Goal: Task Accomplishment & Management: Complete application form

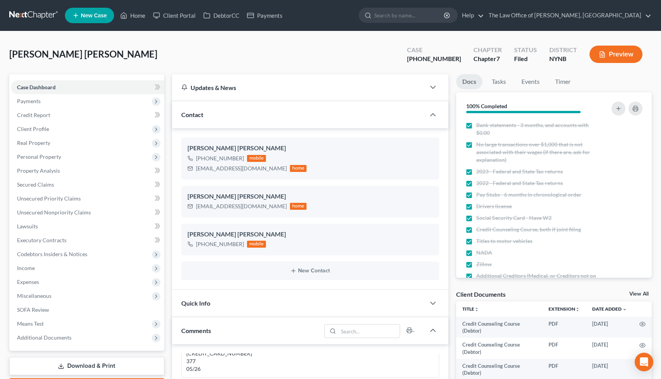
scroll to position [724, 0]
click at [134, 14] on link "Home" at bounding box center [132, 15] width 33 height 14
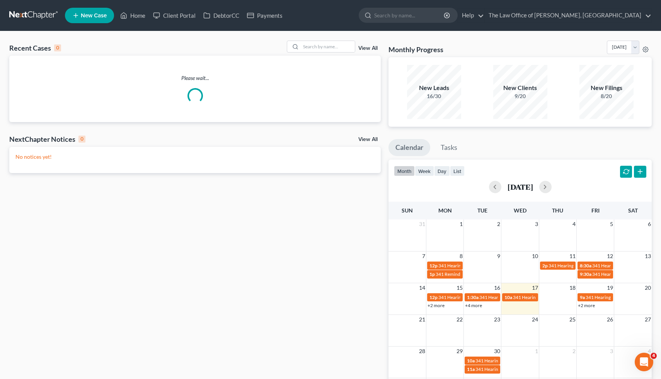
click at [83, 17] on span "New Case" at bounding box center [94, 16] width 26 height 6
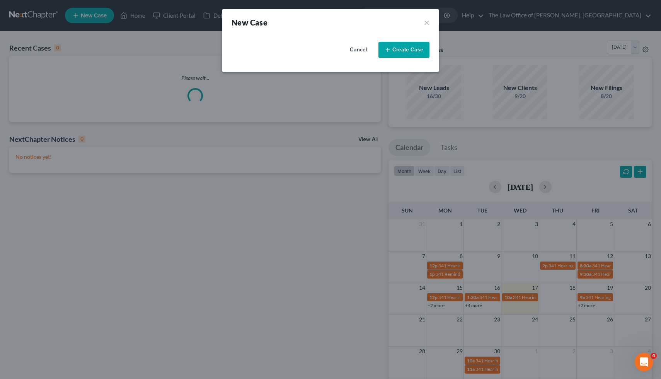
select select "54"
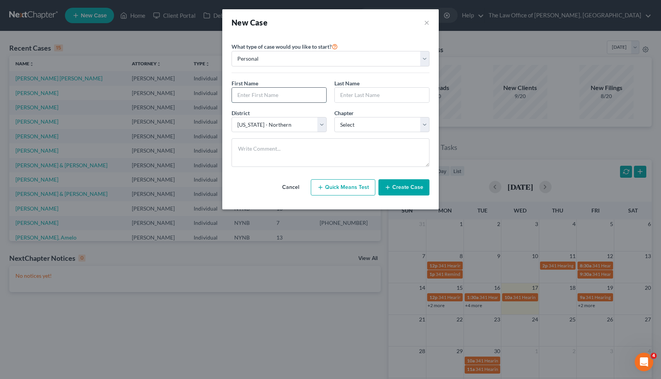
click at [276, 95] on input "text" at bounding box center [279, 95] width 94 height 15
type input "[PERSON_NAME]"
click at [392, 122] on select "Select 7 11 12 13" at bounding box center [381, 124] width 95 height 15
select select "3"
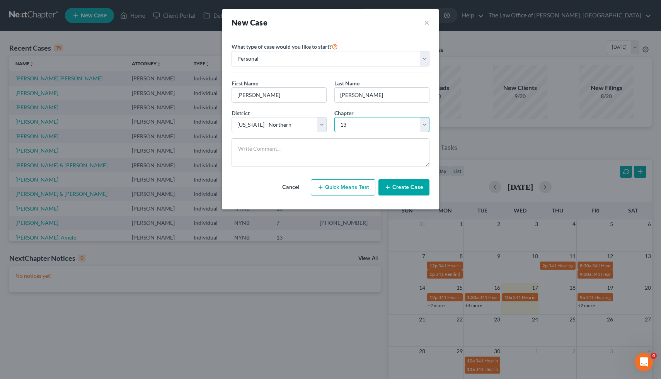
click at [334, 117] on select "Select 7 11 12 13" at bounding box center [381, 124] width 95 height 15
click at [403, 185] on button "Create Case" at bounding box center [403, 187] width 51 height 16
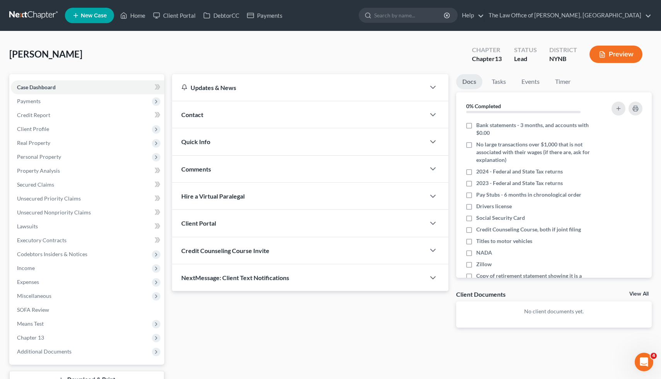
click at [196, 112] on span "Contact" at bounding box center [192, 114] width 22 height 7
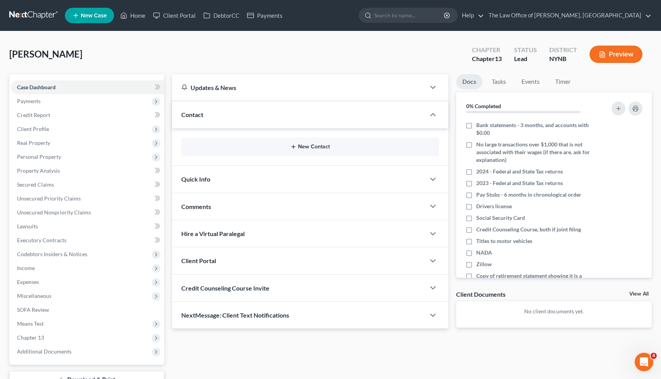
click at [291, 146] on icon "button" at bounding box center [293, 147] width 6 height 6
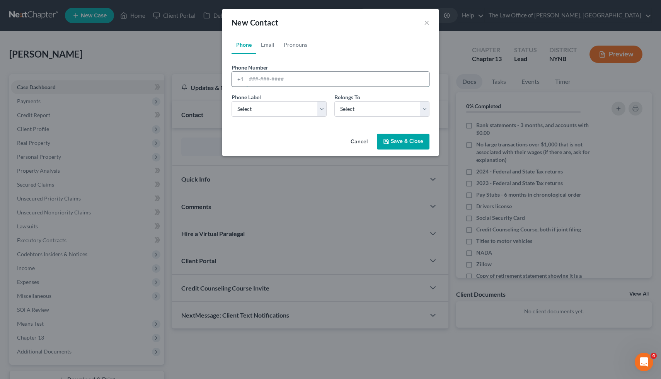
click at [275, 81] on input "tel" at bounding box center [337, 79] width 183 height 15
paste input "5186698099"
type input "5186698099"
click at [285, 105] on select "Select Mobile Home Work Other" at bounding box center [278, 108] width 95 height 15
select select "0"
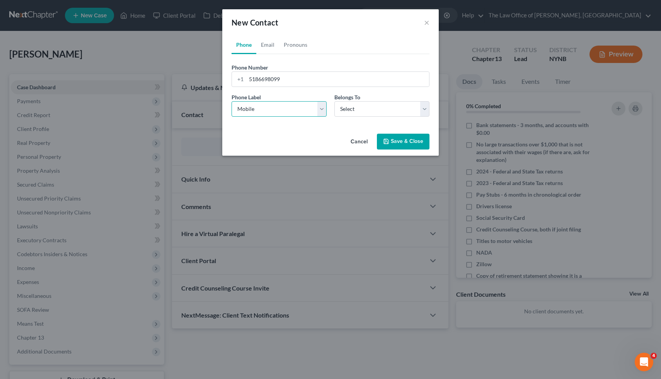
click at [231, 101] on select "Select Mobile Home Work Other" at bounding box center [278, 108] width 95 height 15
click at [366, 110] on select "Select Client Other" at bounding box center [381, 108] width 95 height 15
select select "0"
click at [334, 101] on select "Select Client Other" at bounding box center [381, 108] width 95 height 15
select select "0"
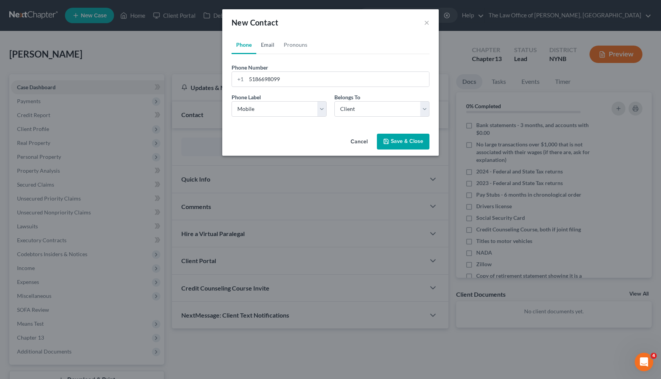
click at [265, 48] on link "Email" at bounding box center [267, 45] width 23 height 19
click at [275, 117] on div "Email Label Select Home Work Other Belongs To * Select Client Other" at bounding box center [331, 108] width 206 height 30
click at [275, 114] on select "Select Home Work Other" at bounding box center [278, 108] width 95 height 15
select select "0"
click at [231, 101] on select "Select Home Work Other" at bounding box center [278, 108] width 95 height 15
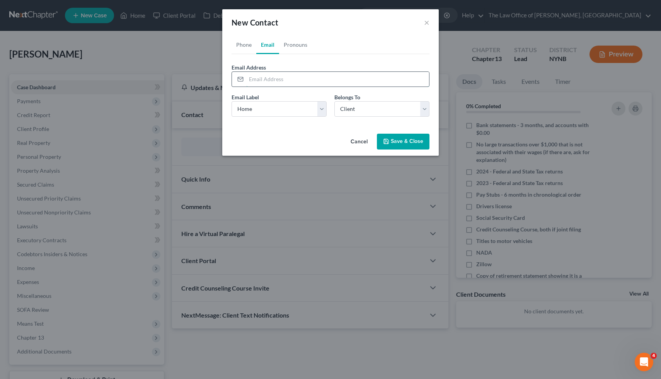
click at [268, 82] on input "email" at bounding box center [337, 79] width 183 height 15
paste input "[EMAIL_ADDRESS][DOMAIN_NAME]"
type input "[EMAIL_ADDRESS][DOMAIN_NAME]"
click at [392, 143] on button "Save & Close" at bounding box center [403, 142] width 53 height 16
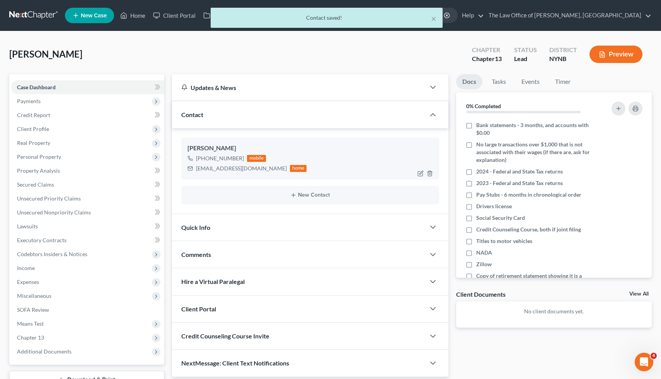
click at [219, 172] on div "[EMAIL_ADDRESS][DOMAIN_NAME] home" at bounding box center [246, 168] width 119 height 10
click at [218, 170] on div "[EMAIL_ADDRESS][DOMAIN_NAME]" at bounding box center [241, 169] width 91 height 8
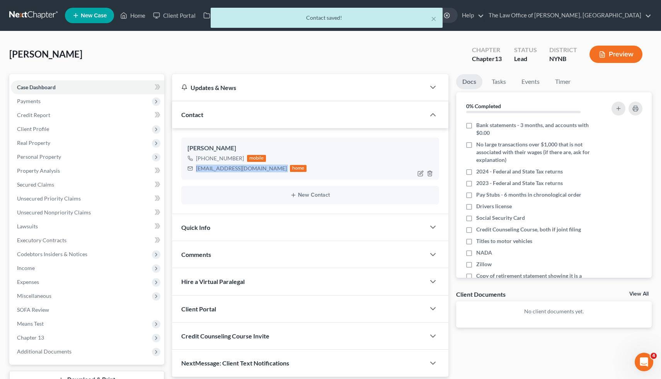
copy div "[EMAIL_ADDRESS][DOMAIN_NAME]"
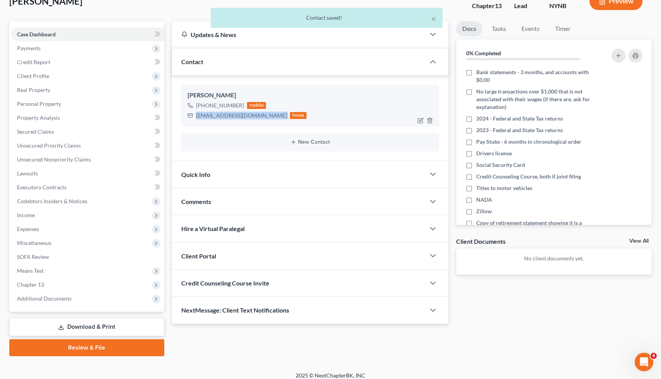
scroll to position [59, 0]
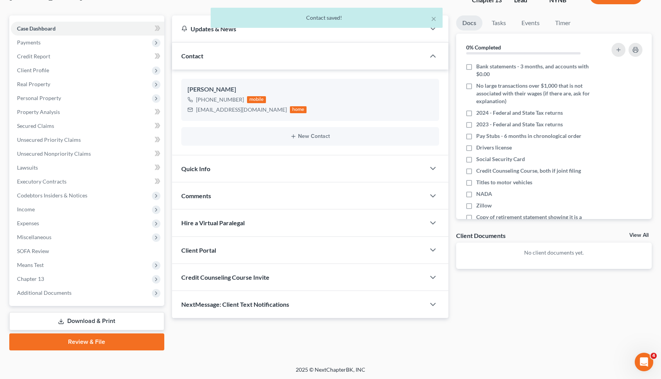
click at [210, 247] on span "Client Portal" at bounding box center [198, 249] width 35 height 7
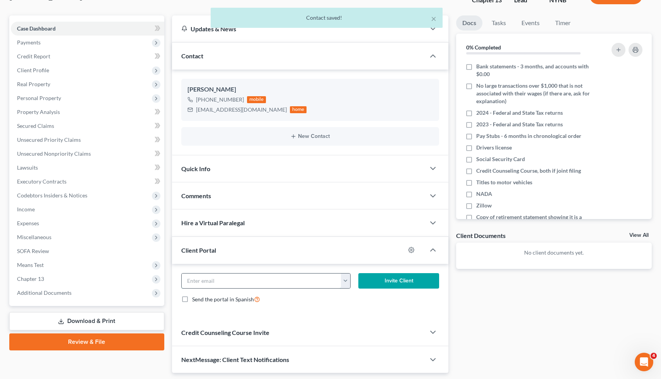
click at [222, 282] on input "email" at bounding box center [262, 281] width 160 height 15
paste input "[EMAIL_ADDRESS][DOMAIN_NAME]"
type input "[EMAIL_ADDRESS][DOMAIN_NAME]"
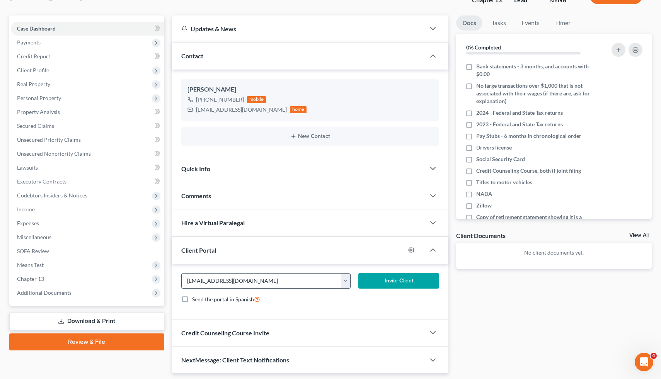
click button "Invite Client" at bounding box center [398, 280] width 81 height 15
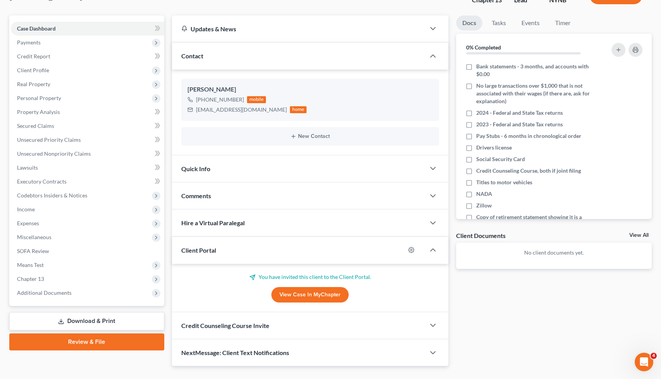
click at [216, 325] on span "Credit Counseling Course Invite" at bounding box center [225, 325] width 88 height 7
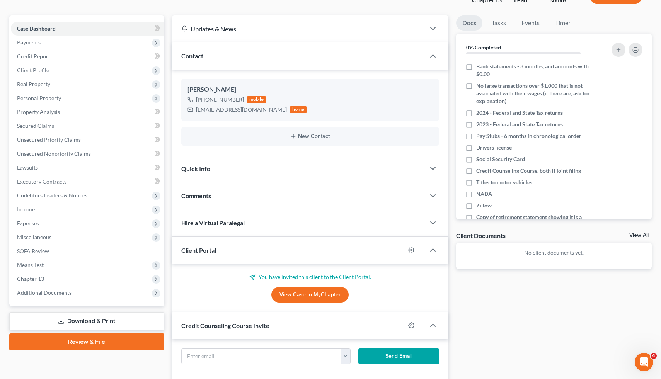
click at [218, 342] on div "[EMAIL_ADDRESS][DOMAIN_NAME] Send Email" at bounding box center [310, 359] width 277 height 41
click at [218, 354] on input "text" at bounding box center [262, 356] width 160 height 15
paste input "[EMAIL_ADDRESS][DOMAIN_NAME]"
type input "[EMAIL_ADDRESS][DOMAIN_NAME]"
click button "Send Email" at bounding box center [398, 355] width 81 height 15
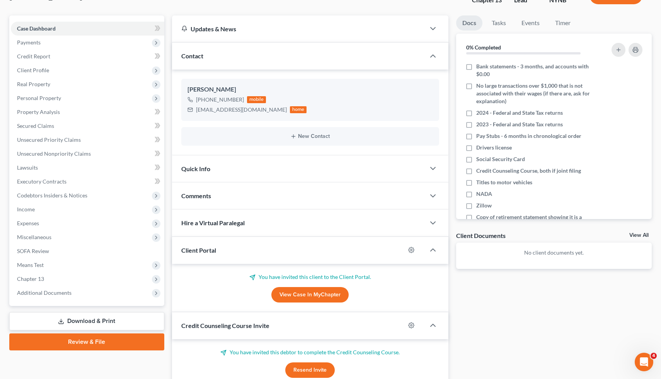
click at [224, 187] on div "Comments" at bounding box center [298, 195] width 253 height 27
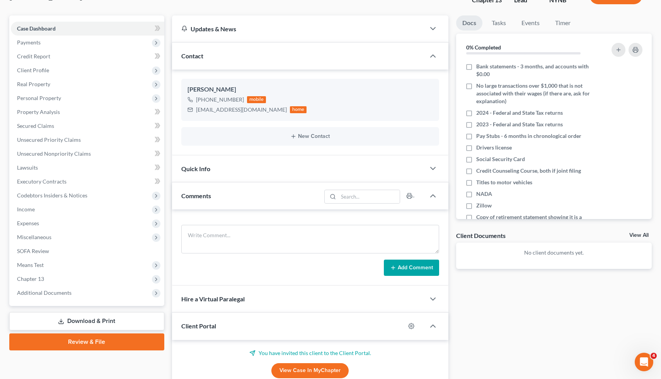
click at [236, 223] on div "Add Comment" at bounding box center [310, 247] width 277 height 76
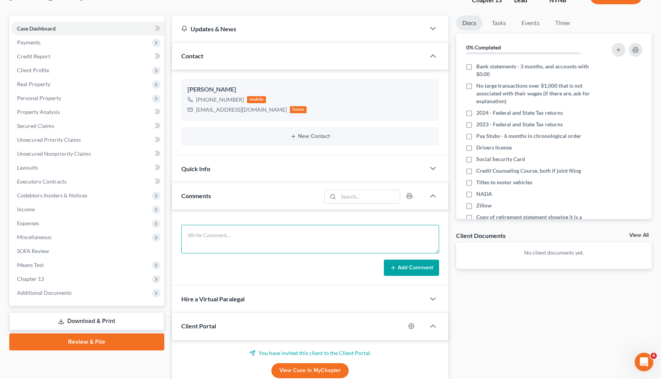
click at [236, 237] on textarea at bounding box center [310, 239] width 258 height 29
click at [197, 248] on textarea "H 40k behind risk foreclosure C 14k paid off car for kid, the car she drives is…" at bounding box center [310, 239] width 258 height 29
click at [223, 248] on textarea "H 40k behind risk foreclosure C 14k paid off car for kid, the car she drives is…" at bounding box center [310, 239] width 258 height 29
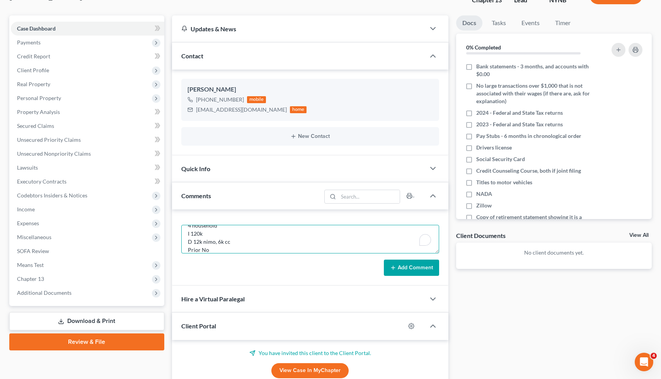
type textarea "H 40k behind risk foreclosure C 14k paid off car for kid, the car she drives is…"
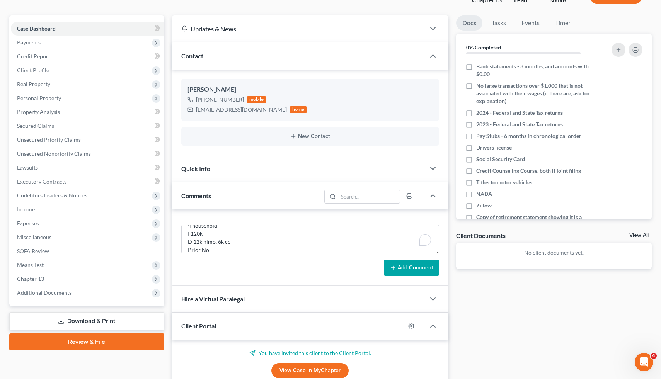
click at [425, 262] on button "Add Comment" at bounding box center [411, 268] width 55 height 16
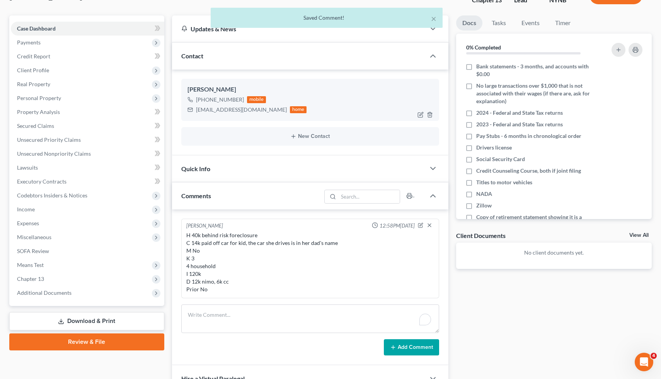
click at [219, 108] on div "[EMAIL_ADDRESS][DOMAIN_NAME]" at bounding box center [241, 110] width 91 height 8
copy div "[EMAIL_ADDRESS][DOMAIN_NAME]"
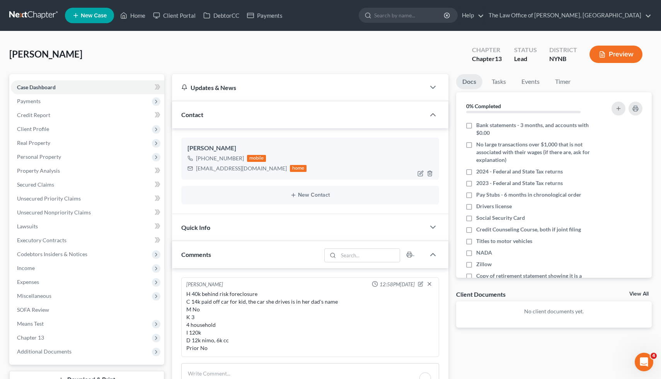
click at [233, 155] on div "[PHONE_NUMBER]" at bounding box center [220, 159] width 48 height 8
drag, startPoint x: 233, startPoint y: 155, endPoint x: 202, endPoint y: 156, distance: 30.2
click at [202, 156] on div "[PHONE_NUMBER]" at bounding box center [220, 159] width 48 height 8
copy div "[PHONE_NUMBER]"
click at [190, 152] on div "[PERSON_NAME]" at bounding box center [310, 148] width 246 height 9
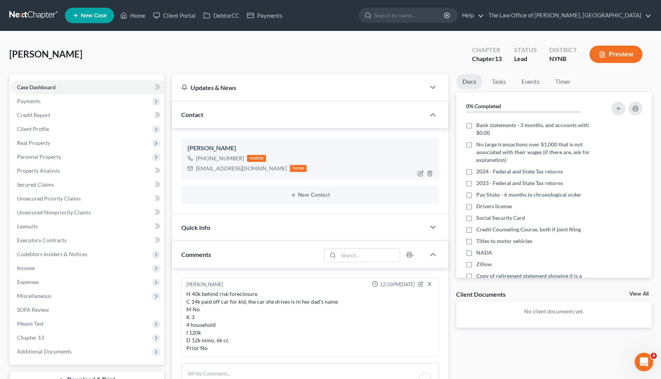
click at [189, 149] on div "[PERSON_NAME]" at bounding box center [310, 148] width 246 height 9
drag, startPoint x: 189, startPoint y: 149, endPoint x: 282, endPoint y: 174, distance: 96.5
click at [282, 174] on div "[PERSON_NAME] [PHONE_NUMBER] mobile [EMAIL_ADDRESS][DOMAIN_NAME] home" at bounding box center [310, 159] width 258 height 42
copy div "[PERSON_NAME] [PHONE_NUMBER] mobile [EMAIL_ADDRESS][DOMAIN_NAME] home New Conta…"
